Goal: Register for event/course

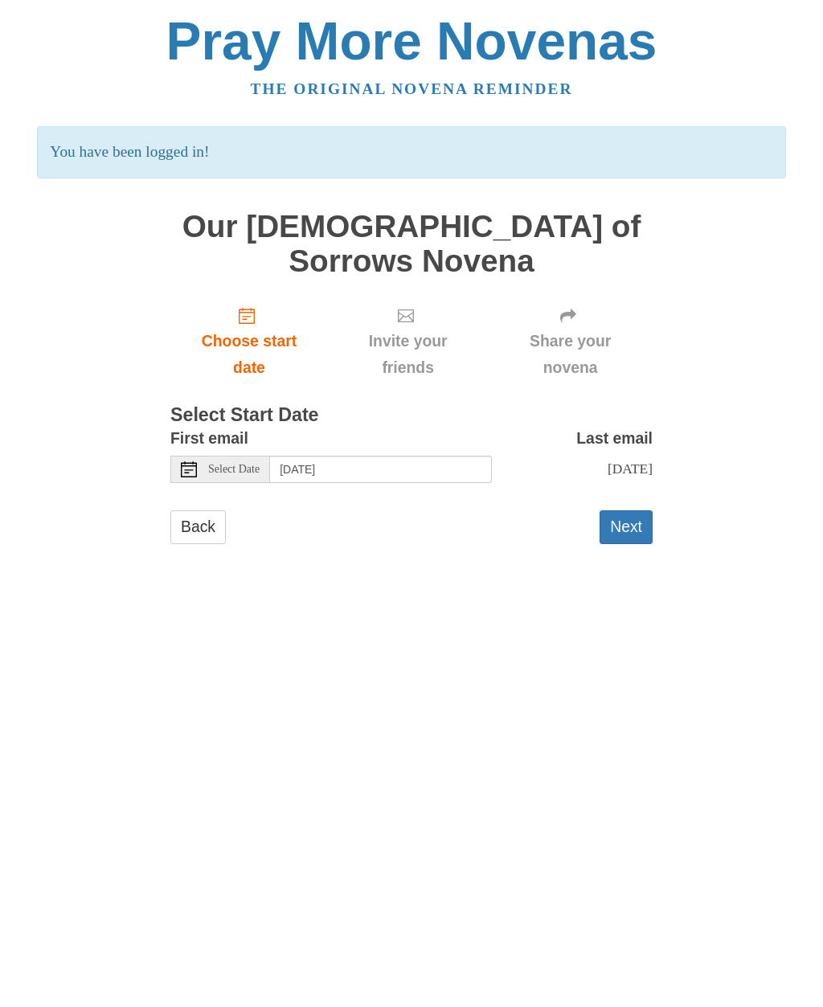
click at [208, 511] on link "Back" at bounding box center [197, 527] width 55 height 33
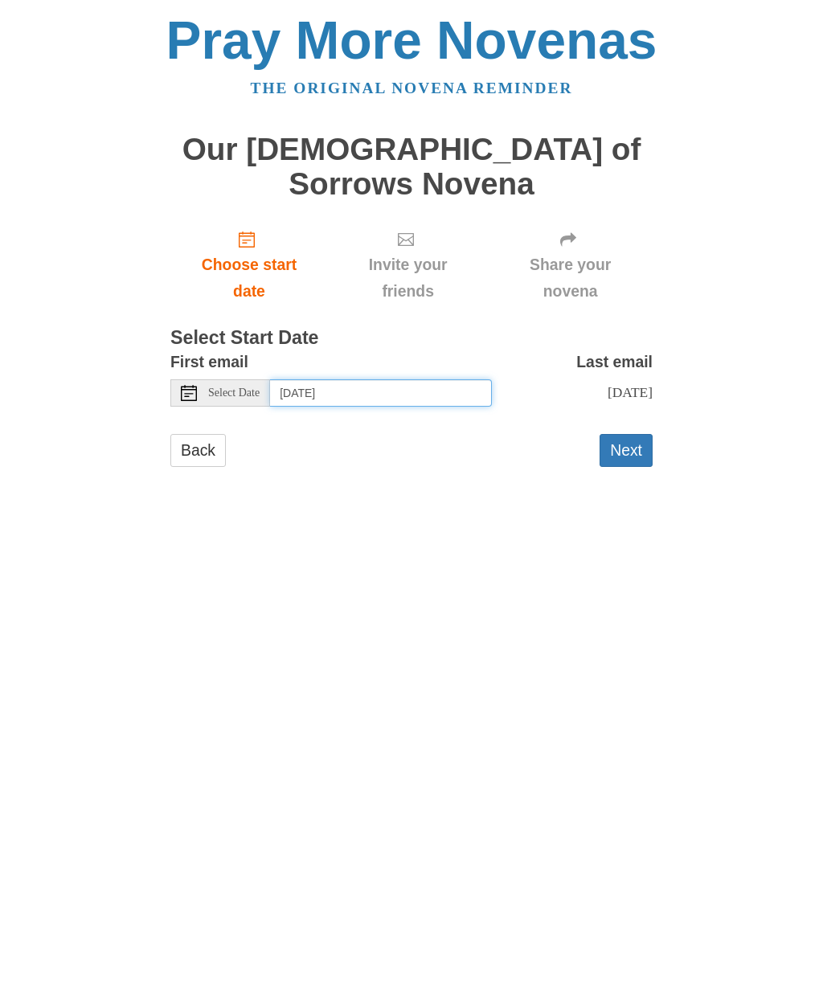
click at [429, 380] on input "Tuesday, September 2nd" at bounding box center [381, 393] width 222 height 27
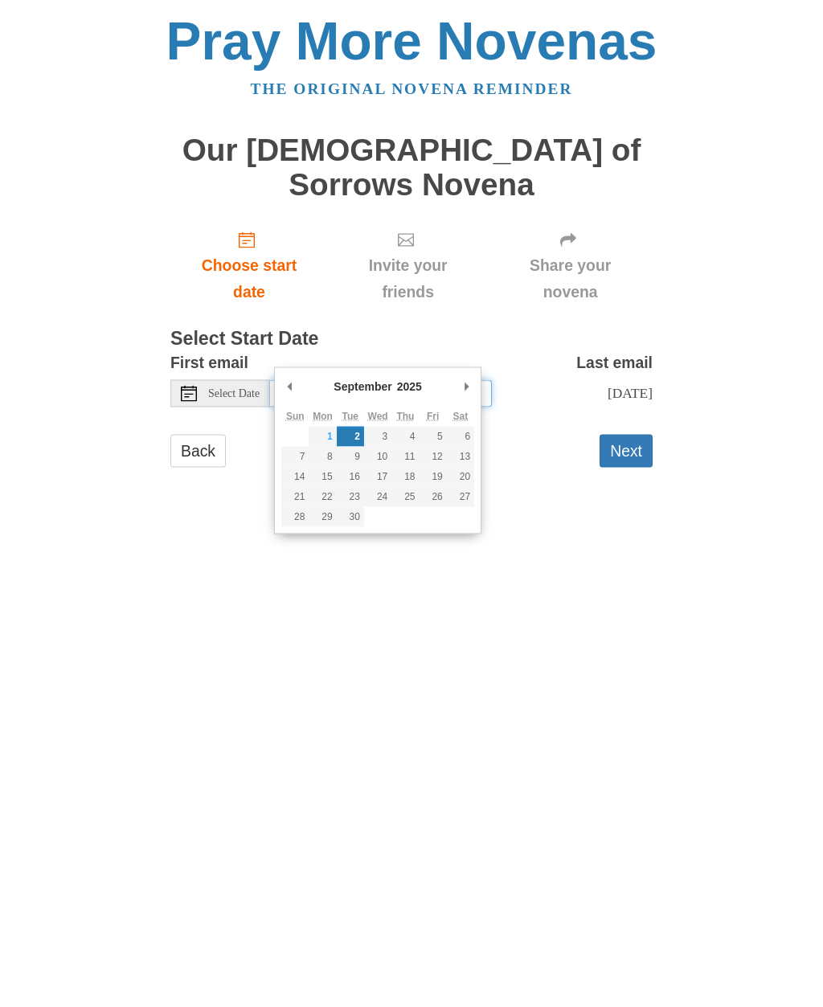
type input "Monday, September 1st"
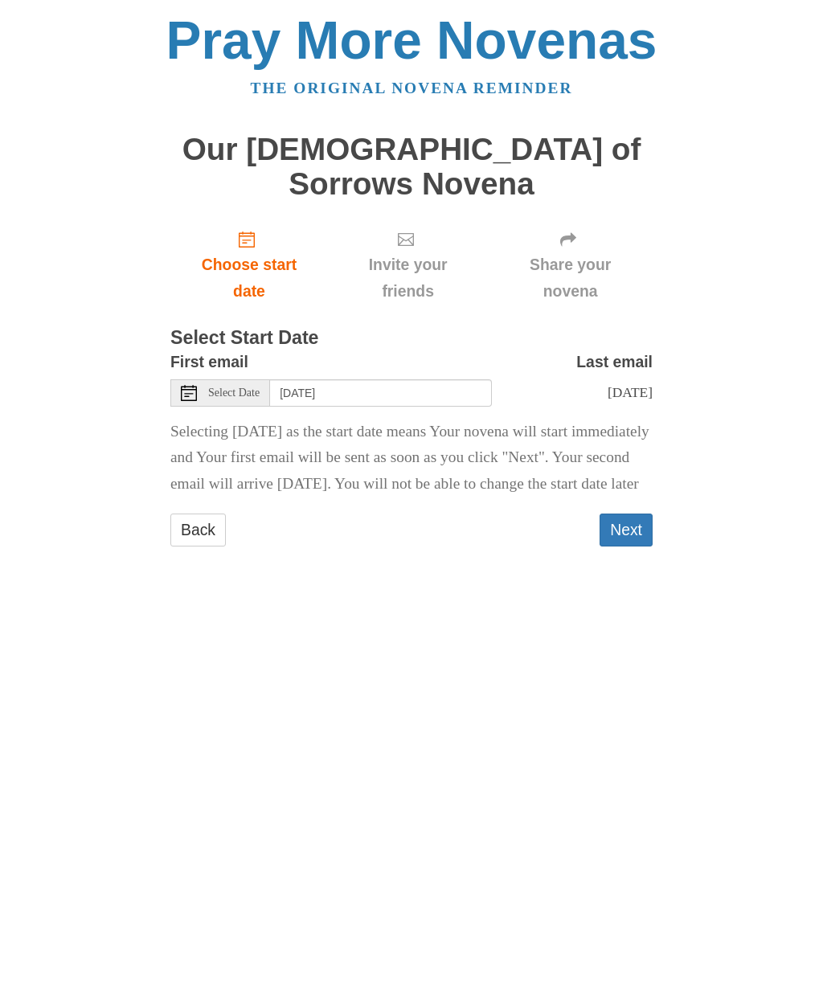
click at [635, 534] on button "Next" at bounding box center [626, 531] width 53 height 33
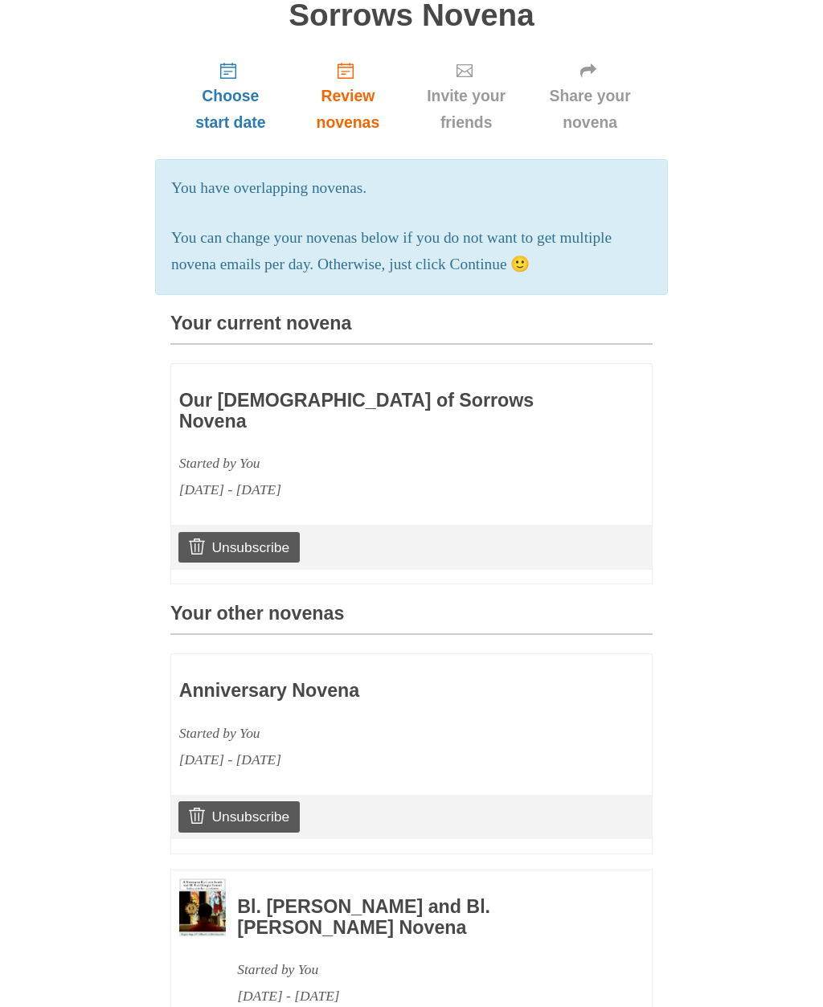
scroll to position [169, 0]
click at [552, 228] on p "You can change your novenas below if you do not want to get multiple novena ema…" at bounding box center [411, 252] width 481 height 53
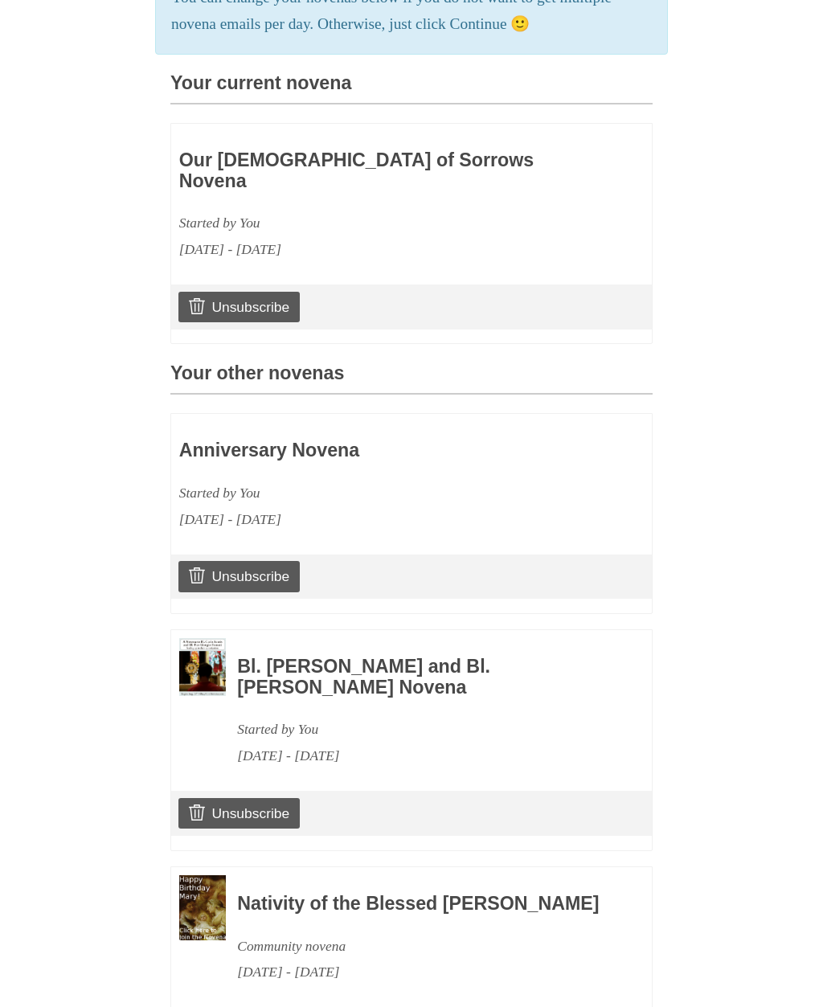
scroll to position [461, 0]
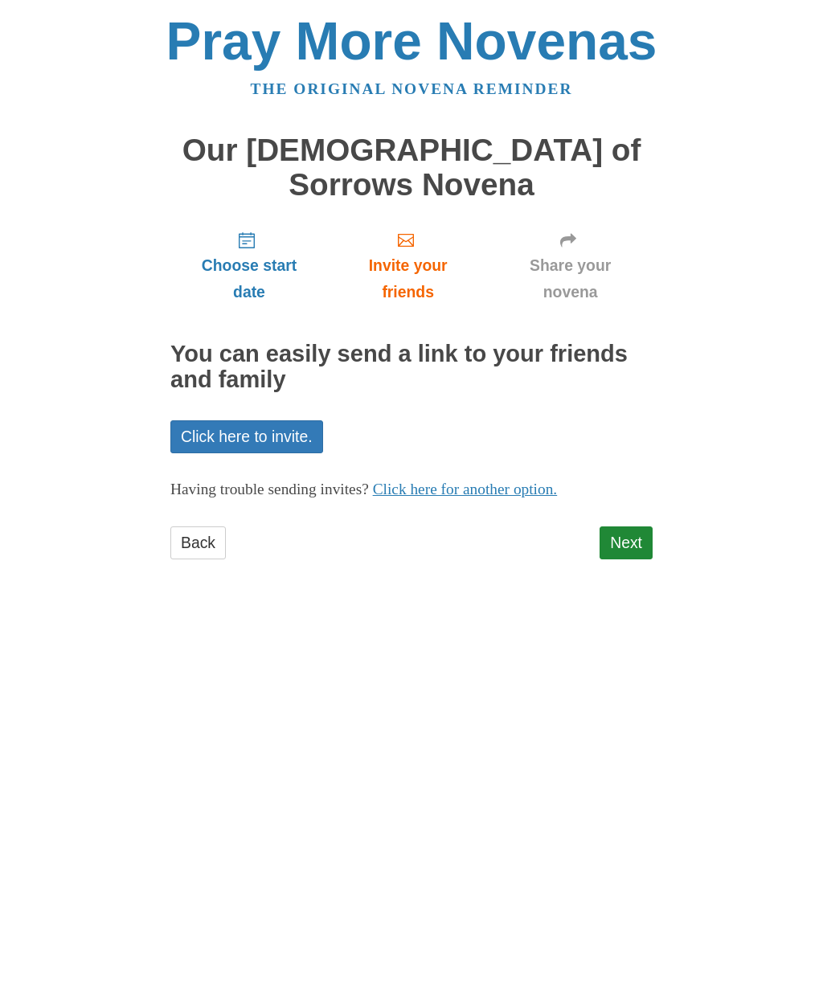
click at [822, 575] on html "Pray More Novenas The original novena reminder Our Lady of Sorrows Novena Choos…" at bounding box center [411, 303] width 823 height 607
click at [628, 527] on link "Next" at bounding box center [626, 543] width 53 height 33
